Goal: Find specific page/section: Find specific page/section

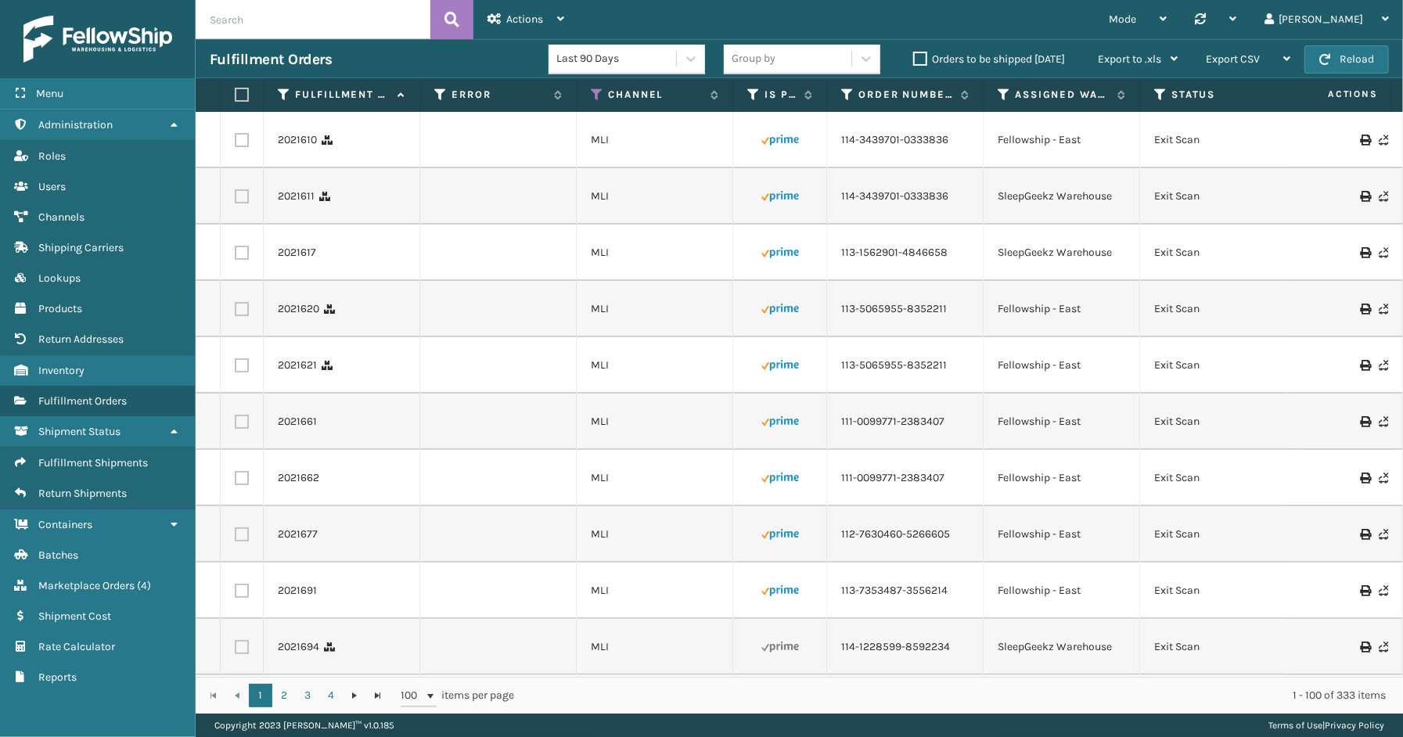
scroll to position [0, 435]
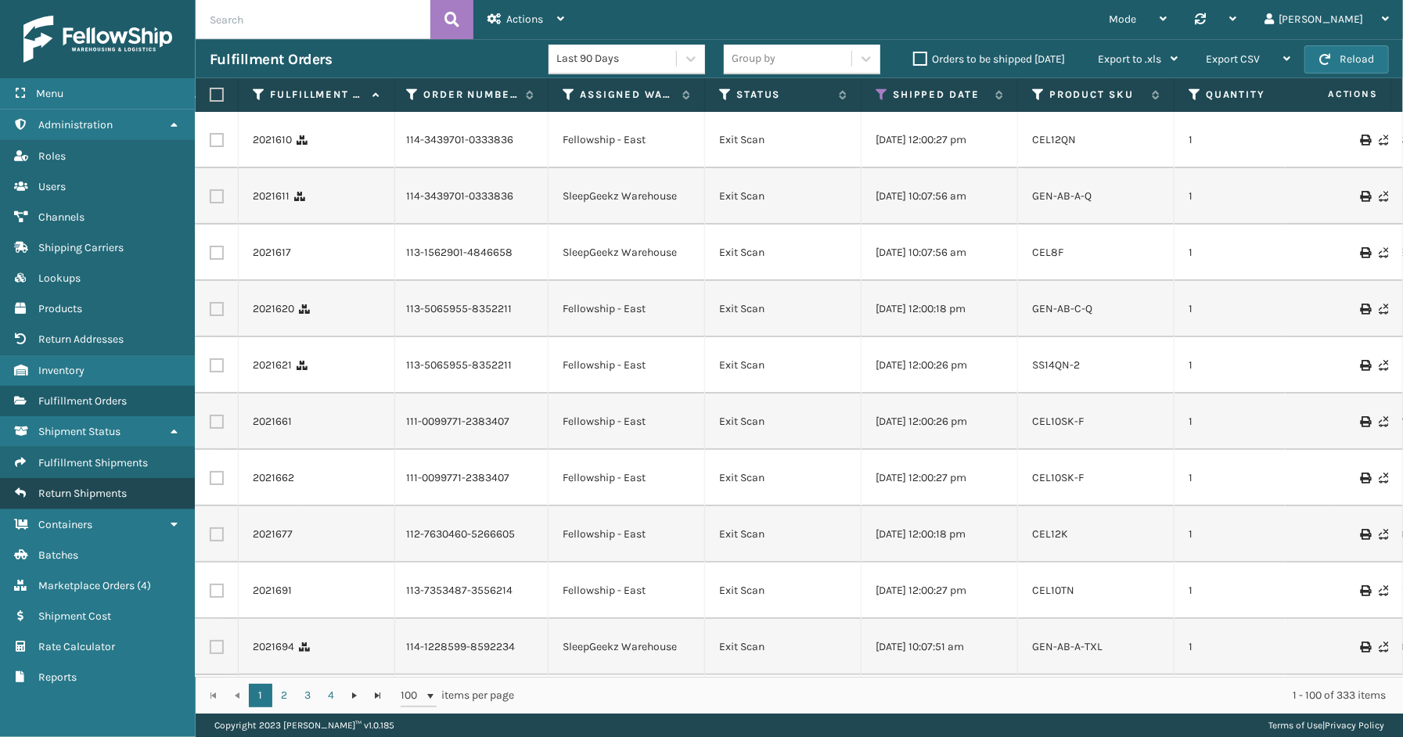
click at [92, 487] on span "Return Shipments" at bounding box center [82, 493] width 88 height 13
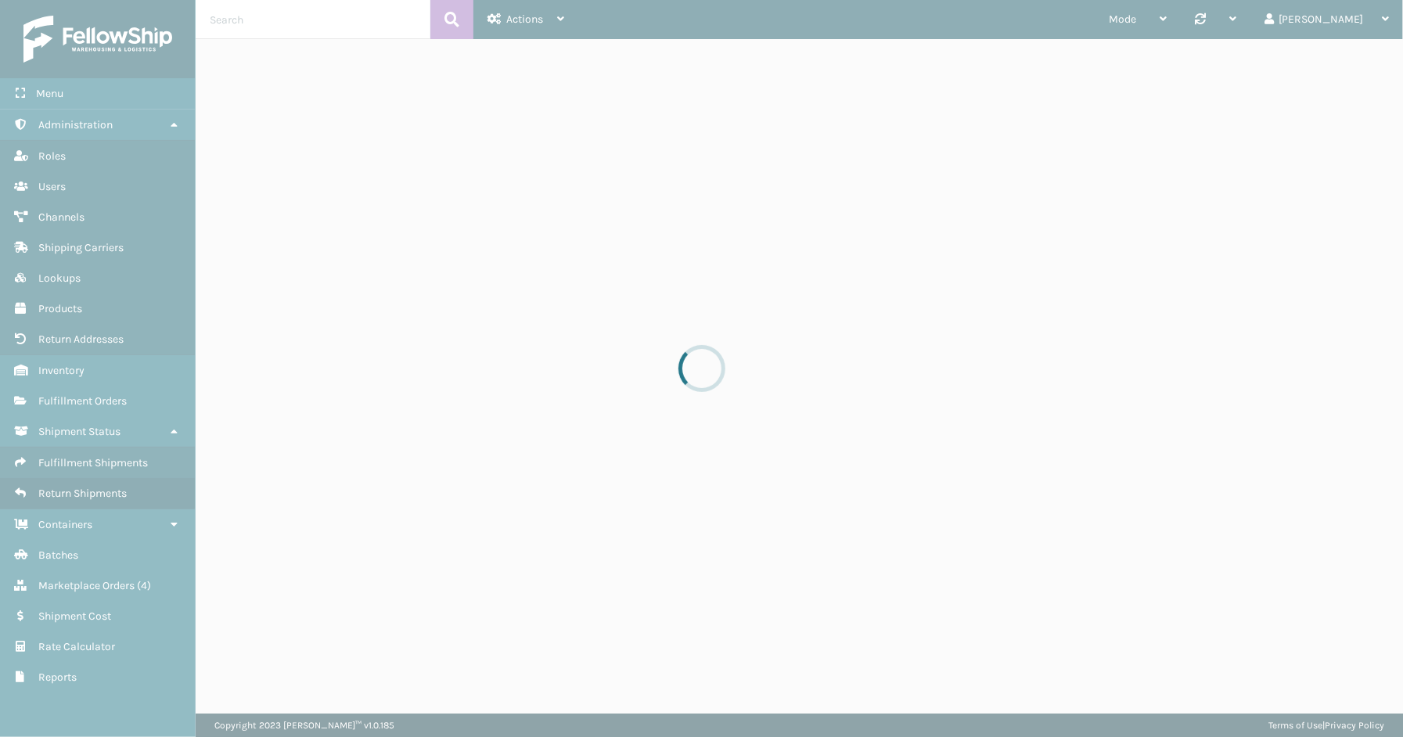
click at [103, 451] on div at bounding box center [701, 368] width 1403 height 737
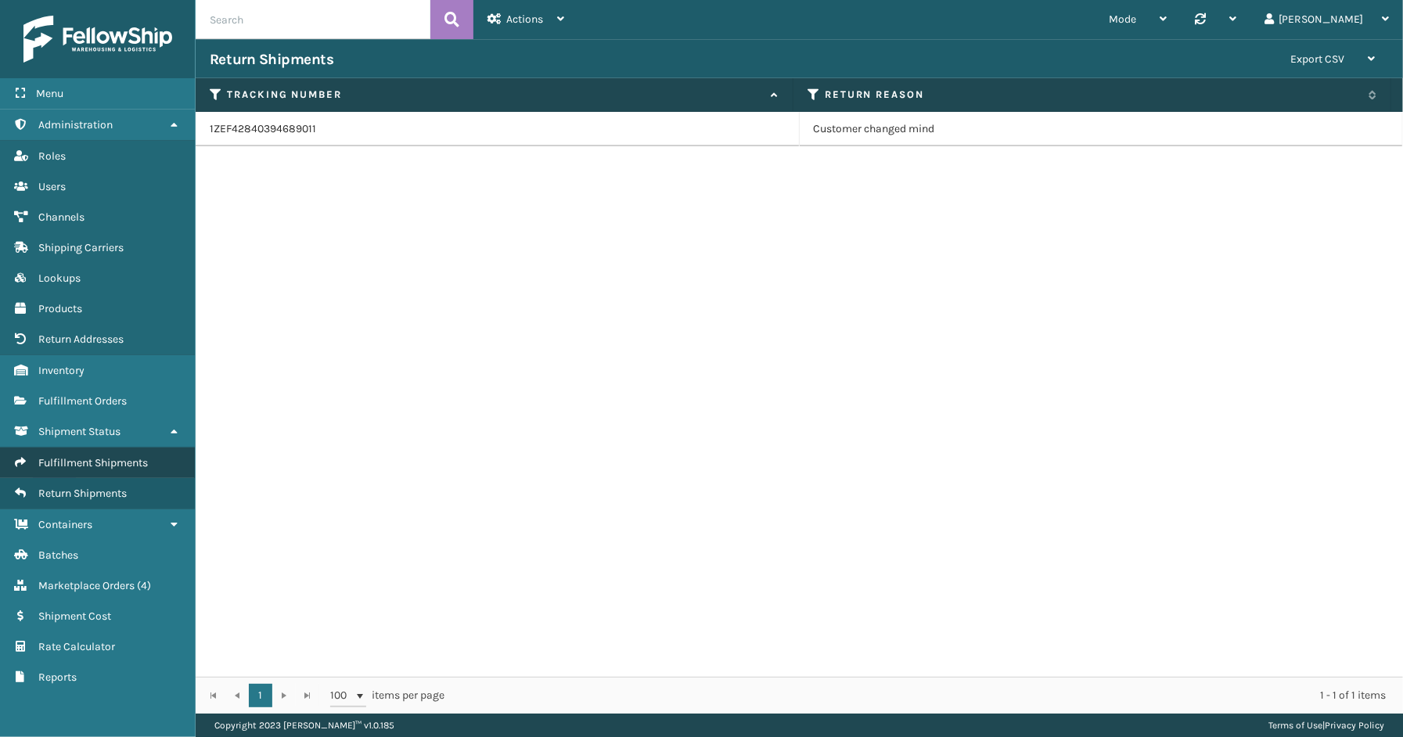
drag, startPoint x: 99, startPoint y: 463, endPoint x: 104, endPoint y: 451, distance: 13.0
click at [104, 456] on span "Fulfillment Shipments" at bounding box center [93, 462] width 110 height 13
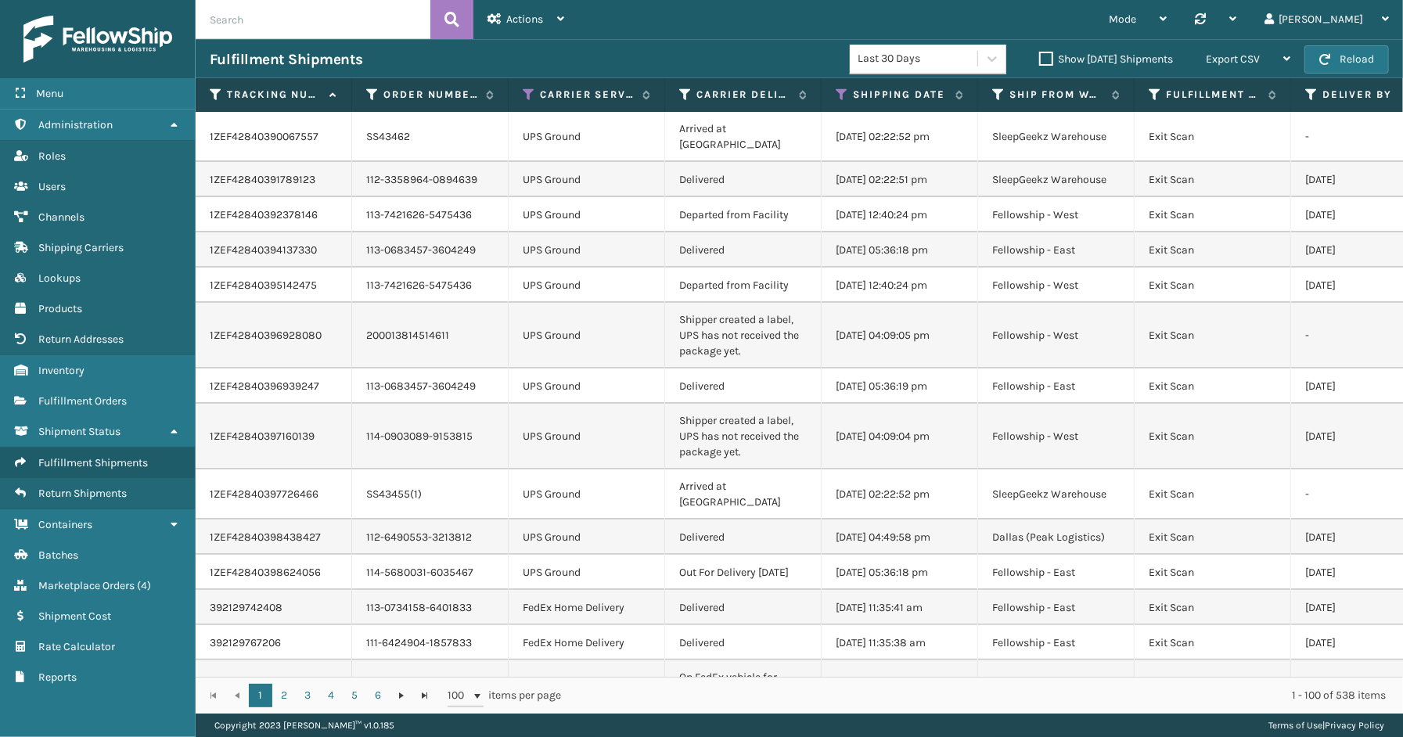
click at [581, 725] on div "Copyright 2023 [PERSON_NAME]™ v 1.0.185 Terms of Use | Privacy Policy" at bounding box center [800, 725] width 1208 height 23
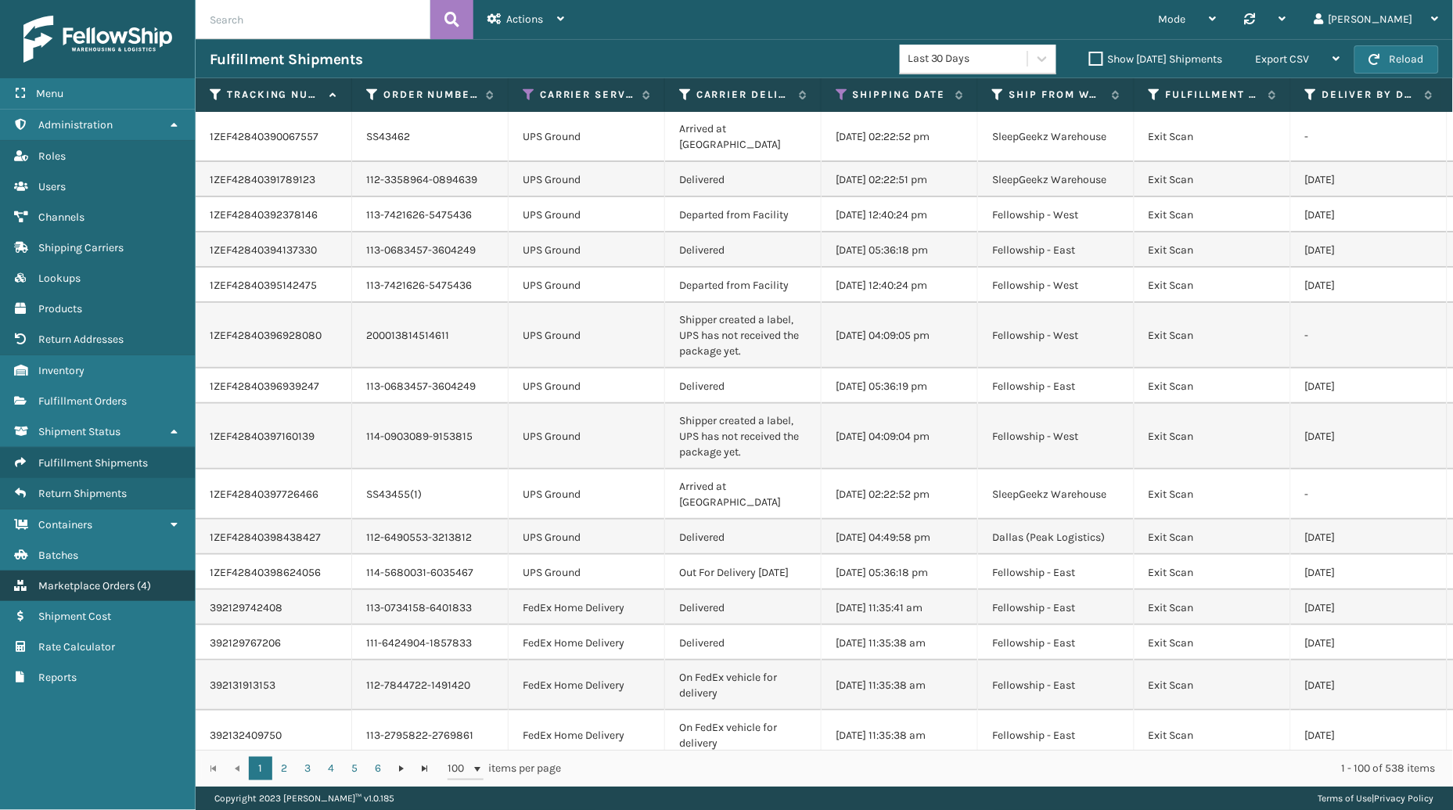
click at [90, 571] on link "Rate Calculator Marketplace Orders ( 4 )" at bounding box center [97, 586] width 195 height 31
